Goal: Transaction & Acquisition: Purchase product/service

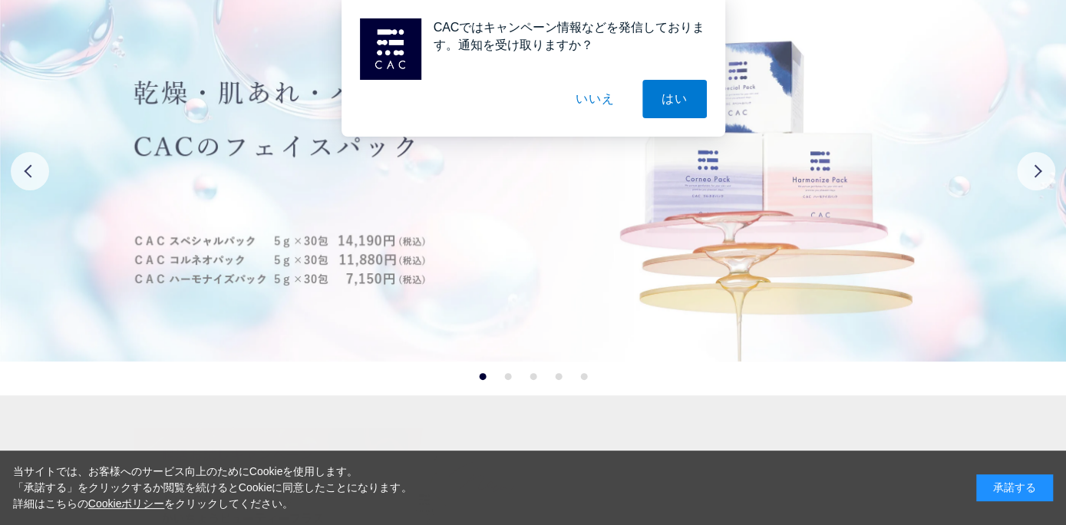
scroll to position [230, 0]
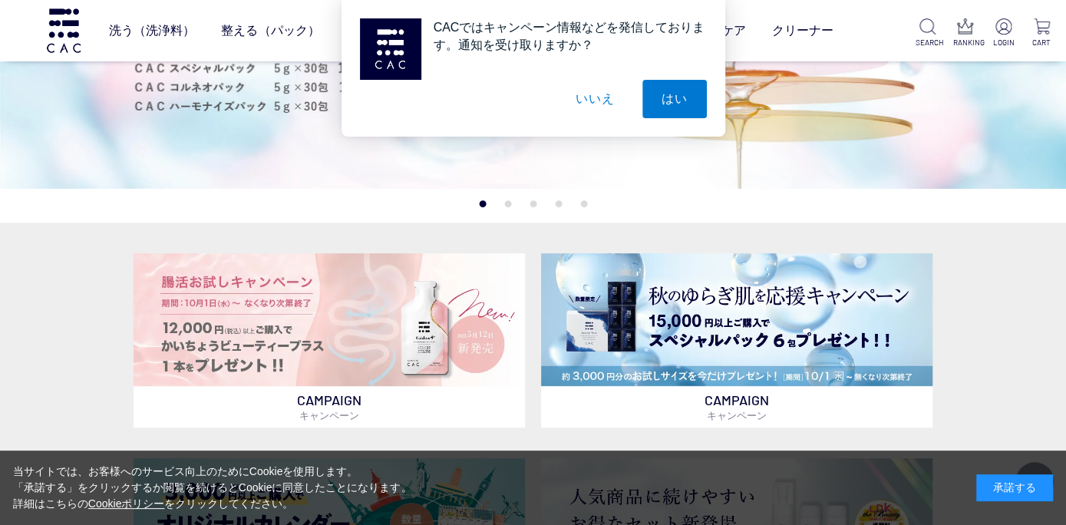
click at [615, 97] on button "いいえ" at bounding box center [595, 99] width 77 height 38
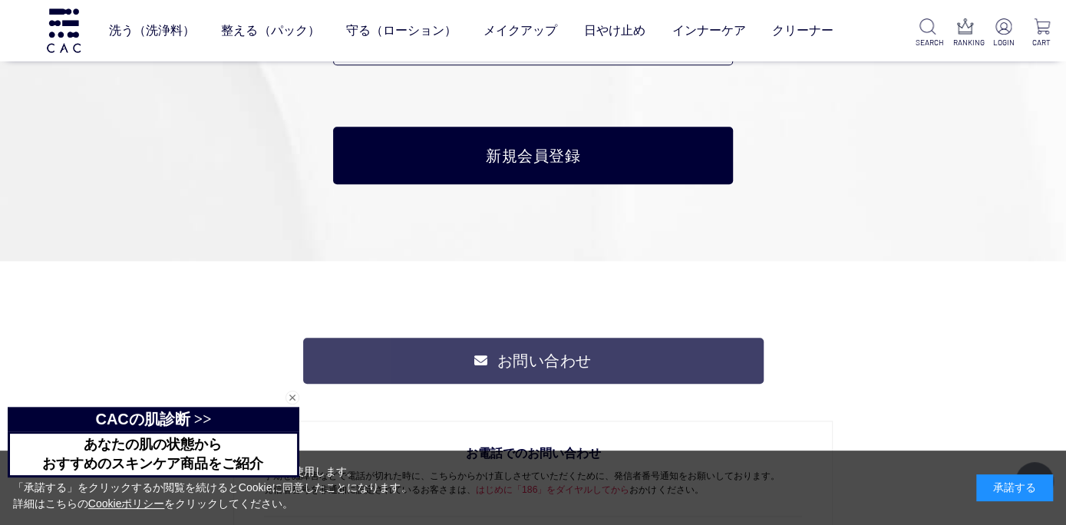
scroll to position [6908, 0]
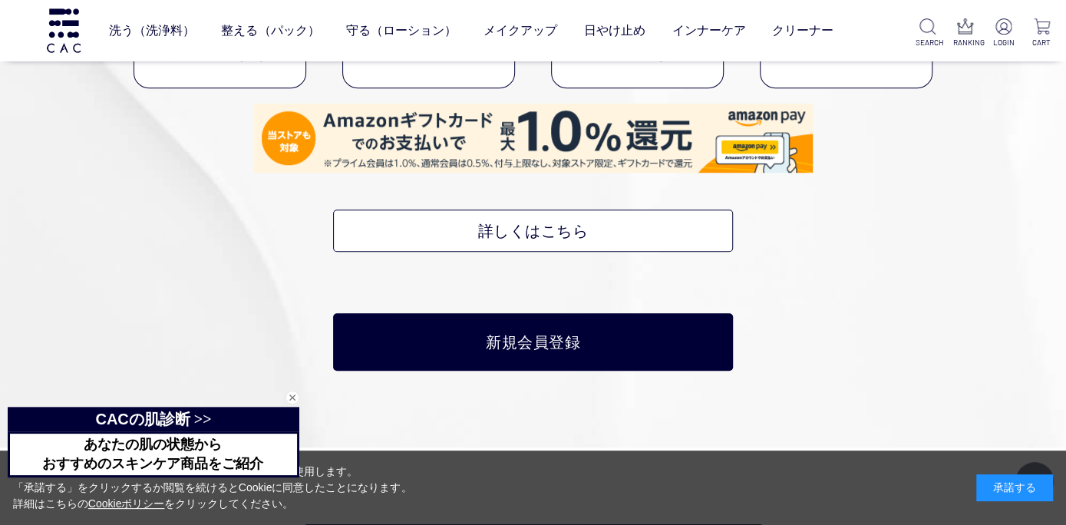
drag, startPoint x: 250, startPoint y: 346, endPoint x: 261, endPoint y: 285, distance: 62.3
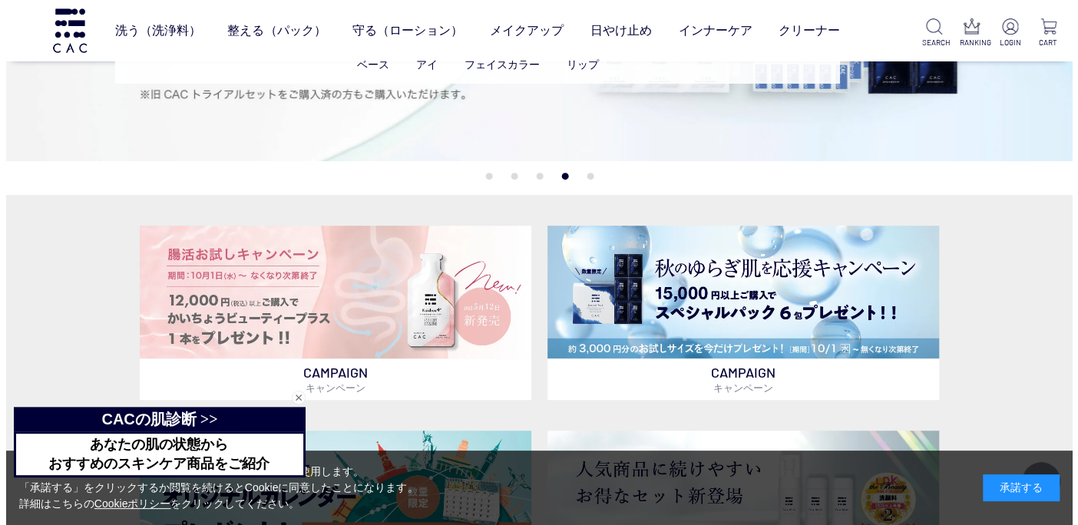
scroll to position [0, 0]
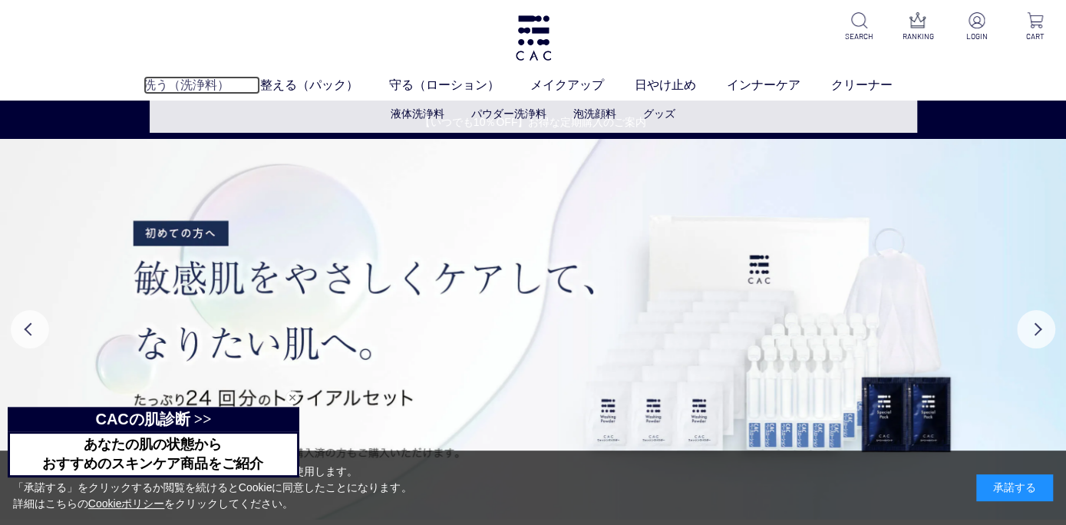
click at [212, 82] on link "洗う（洗浄料）" at bounding box center [202, 85] width 117 height 18
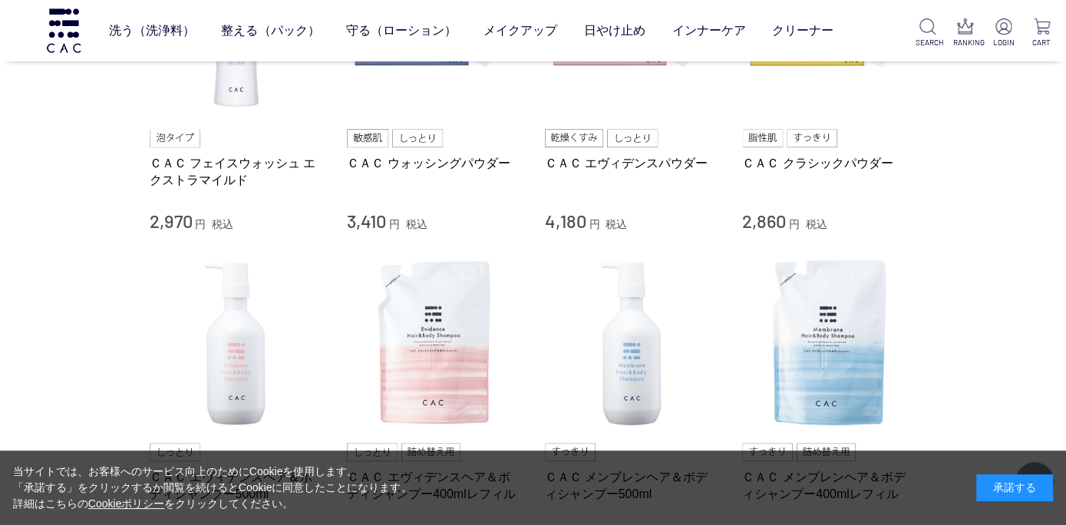
scroll to position [768, 0]
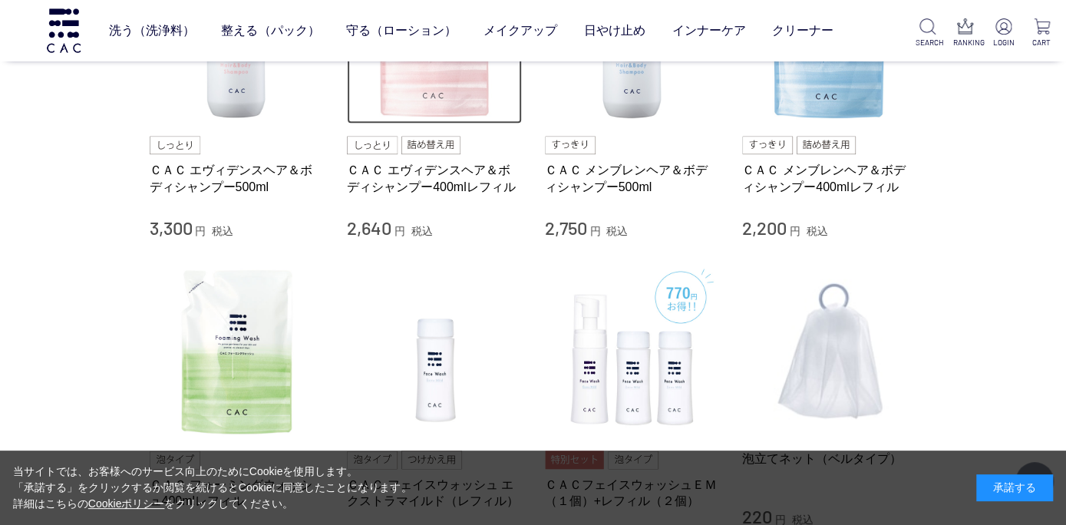
click at [448, 117] on img at bounding box center [434, 36] width 175 height 175
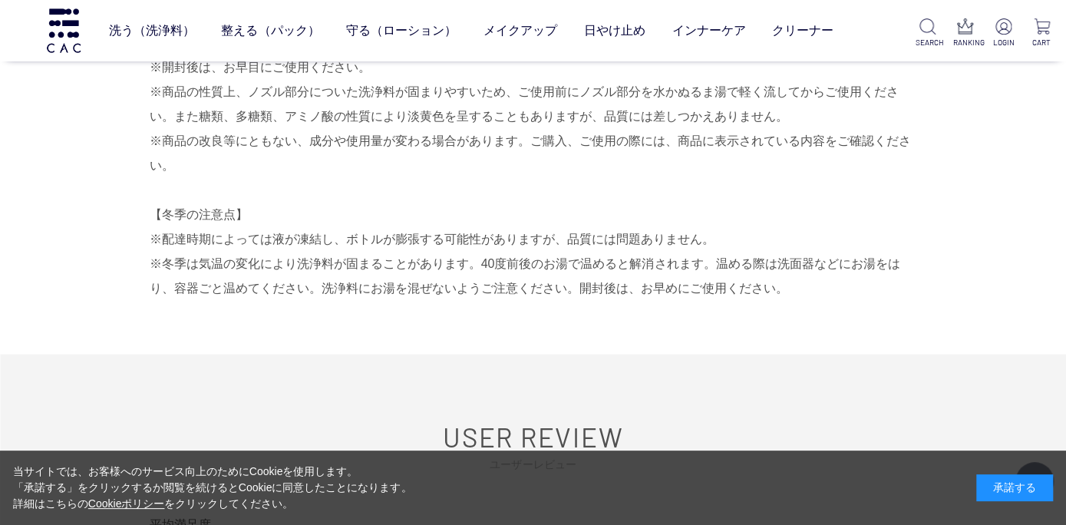
scroll to position [1612, 0]
